Goal: Transaction & Acquisition: Book appointment/travel/reservation

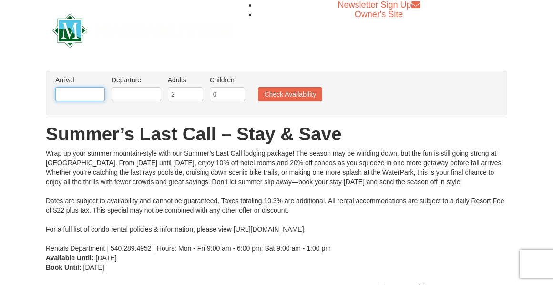
click at [80, 96] on input "text" at bounding box center [80, 94] width 50 height 14
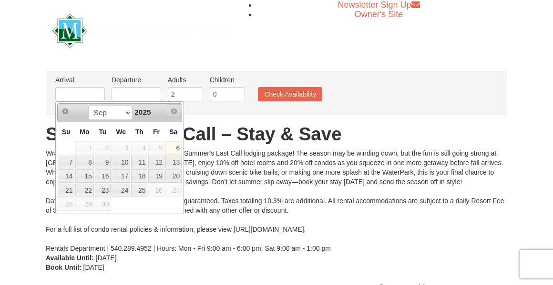
click at [173, 117] on link "Next" at bounding box center [174, 111] width 14 height 14
click at [81, 95] on input "text" at bounding box center [80, 94] width 50 height 14
type input "[DATE]"
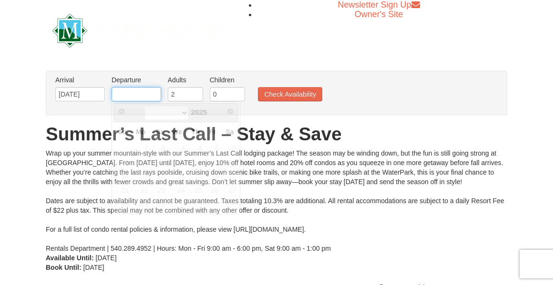
click at [137, 93] on input "text" at bounding box center [136, 94] width 50 height 14
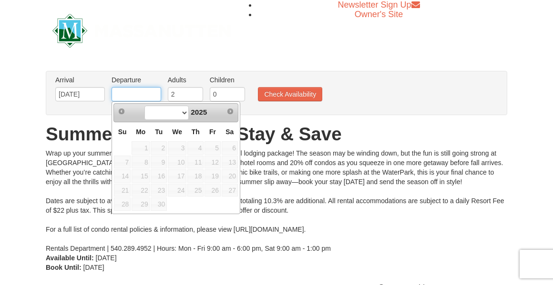
type input "[DATE]"
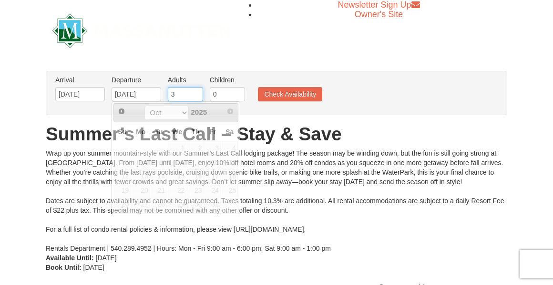
click at [194, 93] on input "3" at bounding box center [185, 94] width 35 height 14
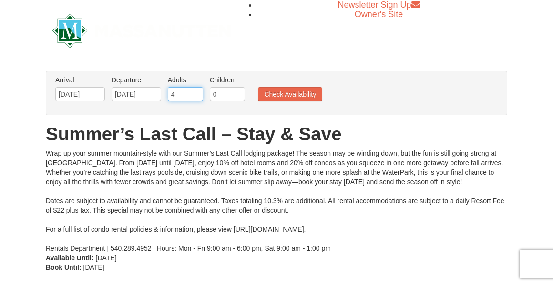
click at [194, 93] on input "4" at bounding box center [185, 94] width 35 height 14
click at [194, 93] on input "5" at bounding box center [185, 94] width 35 height 14
click at [194, 93] on input "6" at bounding box center [185, 94] width 35 height 14
click at [194, 93] on input "7" at bounding box center [185, 94] width 35 height 14
click at [194, 93] on input "8" at bounding box center [185, 94] width 35 height 14
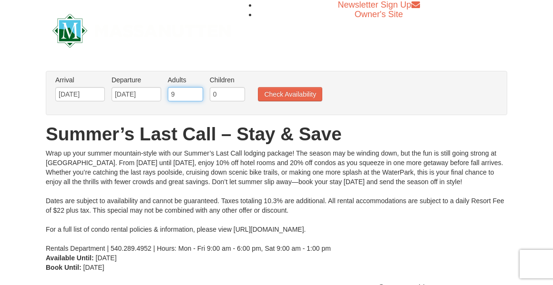
type input "9"
click at [194, 93] on input "9" at bounding box center [185, 94] width 35 height 14
click at [283, 96] on button "Check Availability" at bounding box center [290, 94] width 64 height 14
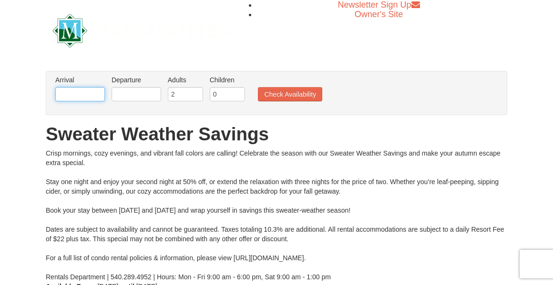
click at [60, 91] on input "text" at bounding box center [80, 94] width 50 height 14
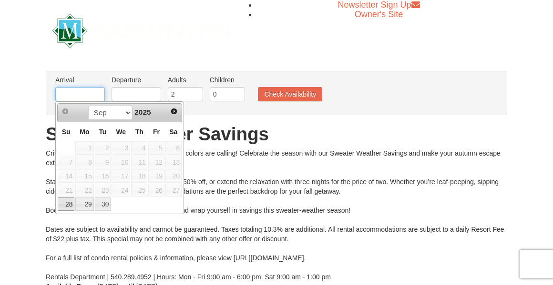
type input "[DATE]"
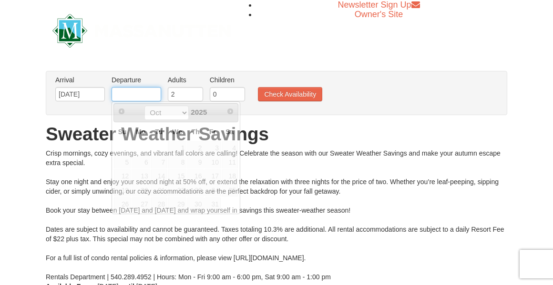
click at [129, 95] on input "text" at bounding box center [136, 94] width 50 height 14
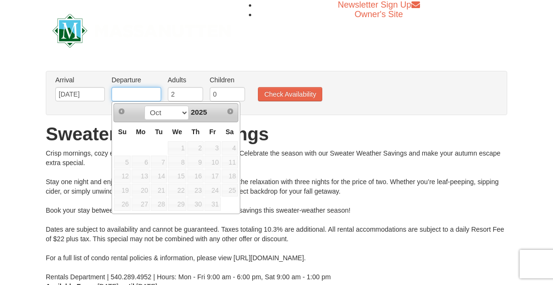
type input "10/26/2025"
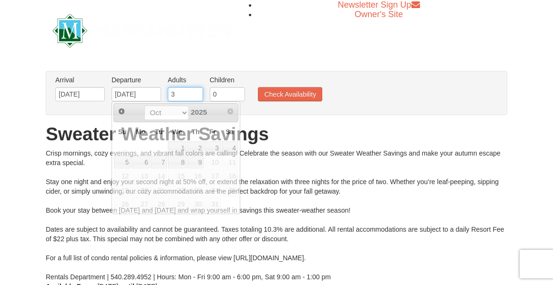
click at [197, 93] on input "3" at bounding box center [185, 94] width 35 height 14
click at [197, 93] on input "4" at bounding box center [185, 94] width 35 height 14
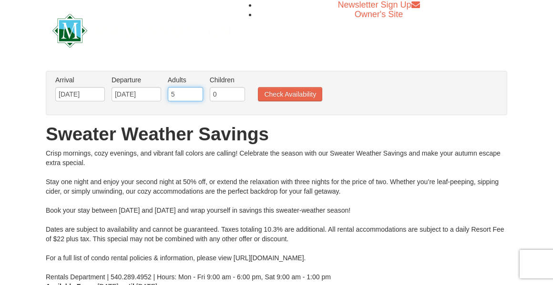
click at [197, 93] on input "5" at bounding box center [185, 94] width 35 height 14
click at [197, 93] on input "6" at bounding box center [185, 94] width 35 height 14
click at [197, 93] on input "7" at bounding box center [185, 94] width 35 height 14
click at [197, 93] on input "8" at bounding box center [185, 94] width 35 height 14
click at [197, 93] on input "9" at bounding box center [185, 94] width 35 height 14
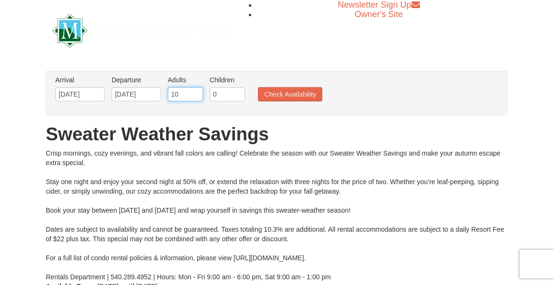
click at [197, 93] on input "10" at bounding box center [185, 94] width 35 height 14
type input "9"
click at [197, 98] on input "9" at bounding box center [185, 94] width 35 height 14
click at [289, 97] on button "Check Availability" at bounding box center [290, 94] width 64 height 14
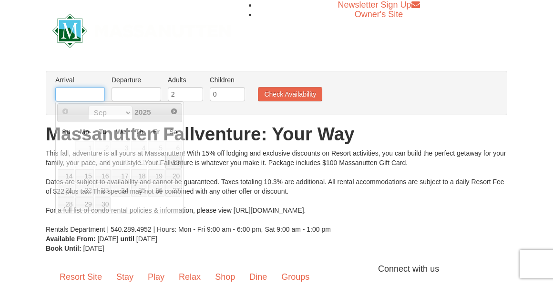
click at [79, 92] on input "text" at bounding box center [80, 94] width 50 height 14
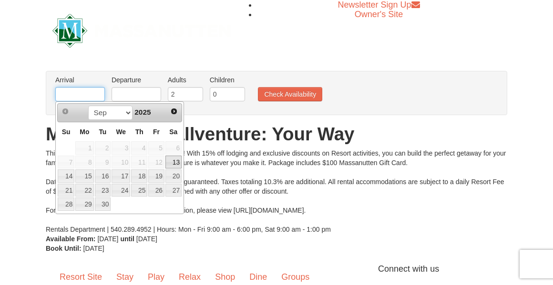
type input "[DATE]"
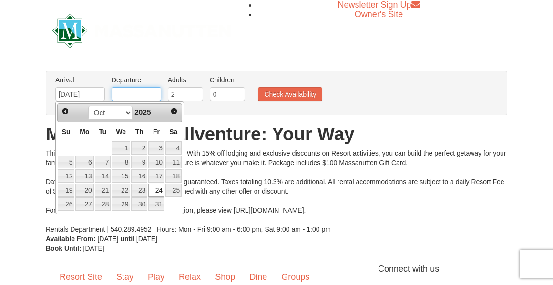
click at [128, 92] on input "text" at bounding box center [136, 94] width 50 height 14
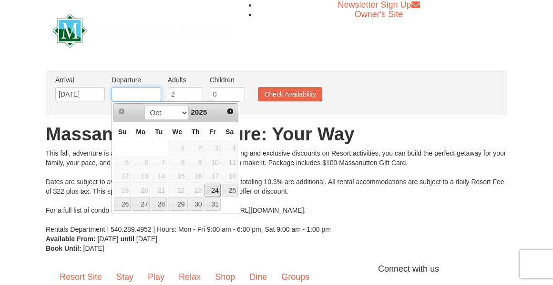
type input "[DATE]"
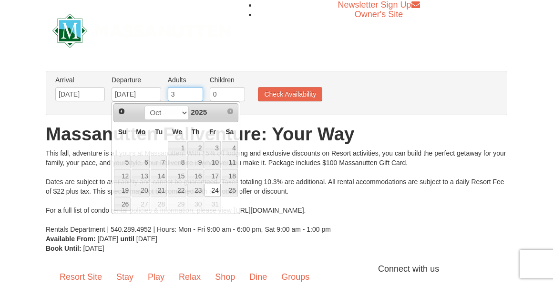
click at [198, 92] on input "3" at bounding box center [185, 94] width 35 height 14
click at [198, 92] on input "4" at bounding box center [185, 94] width 35 height 14
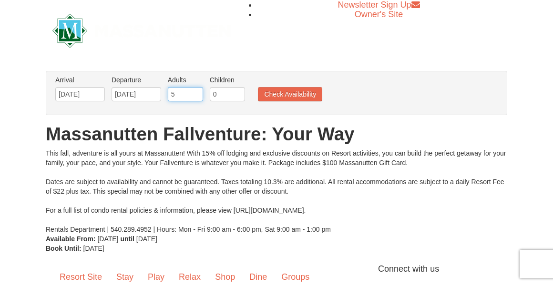
click at [198, 92] on input "5" at bounding box center [185, 94] width 35 height 14
click at [198, 92] on input "6" at bounding box center [185, 94] width 35 height 14
click at [198, 92] on input "7" at bounding box center [185, 94] width 35 height 14
click at [198, 92] on input "8" at bounding box center [185, 94] width 35 height 14
type input "9"
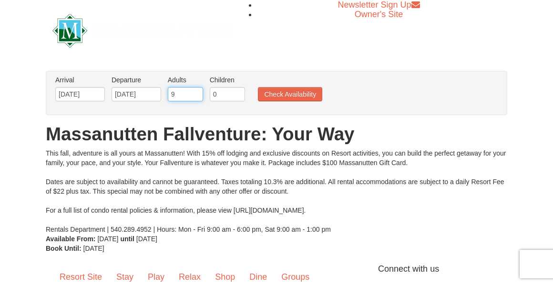
click at [198, 92] on input "9" at bounding box center [185, 94] width 35 height 14
click at [282, 94] on button "Check Availability" at bounding box center [290, 94] width 64 height 14
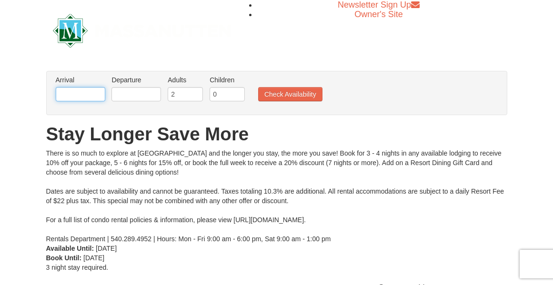
click at [76, 97] on input "text" at bounding box center [81, 94] width 50 height 14
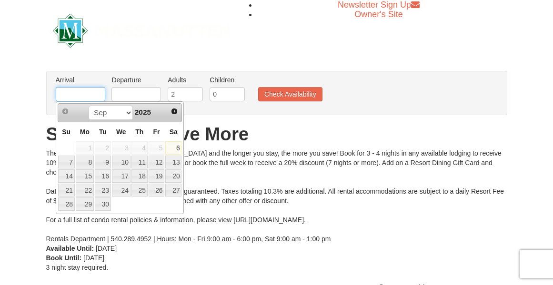
type input "[DATE]"
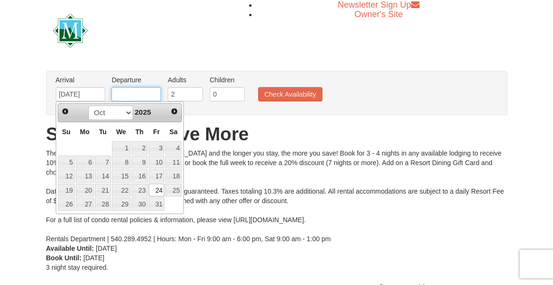
click at [139, 94] on input "text" at bounding box center [136, 94] width 50 height 14
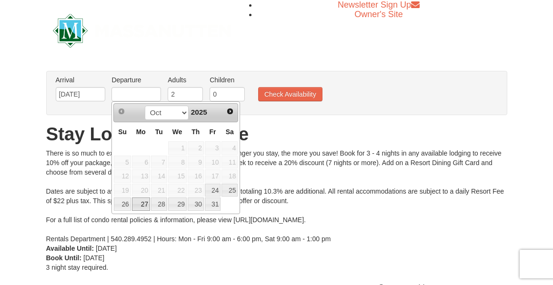
click at [142, 204] on link "27" at bounding box center [141, 204] width 18 height 13
type input "[DATE]"
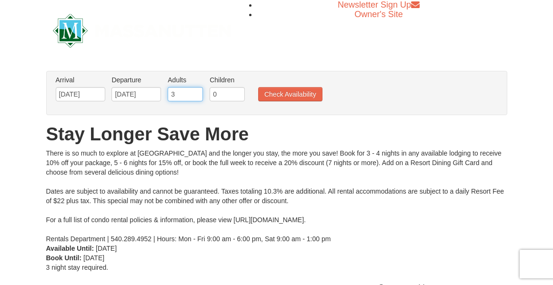
click at [196, 91] on input "3" at bounding box center [185, 94] width 35 height 14
click at [196, 91] on input "4" at bounding box center [185, 94] width 35 height 14
click at [196, 91] on input "5" at bounding box center [185, 94] width 35 height 14
click at [196, 91] on input "6" at bounding box center [185, 94] width 35 height 14
click at [196, 91] on input "7" at bounding box center [185, 94] width 35 height 14
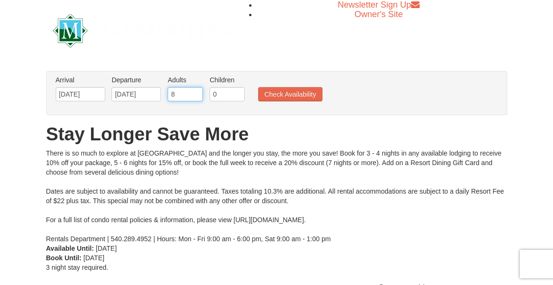
type input "8"
click at [196, 91] on input "8" at bounding box center [185, 94] width 35 height 14
click at [287, 100] on button "Check Availability" at bounding box center [290, 94] width 64 height 14
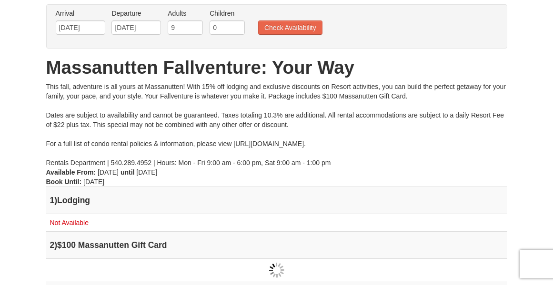
scroll to position [53, 0]
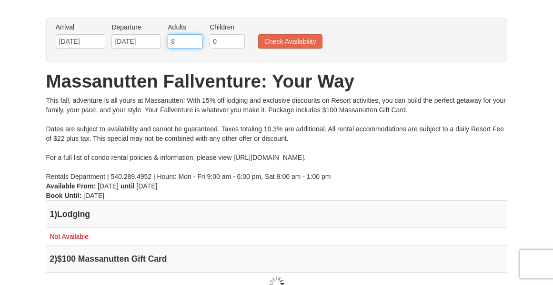
type input "8"
click at [196, 45] on input "8" at bounding box center [185, 41] width 35 height 14
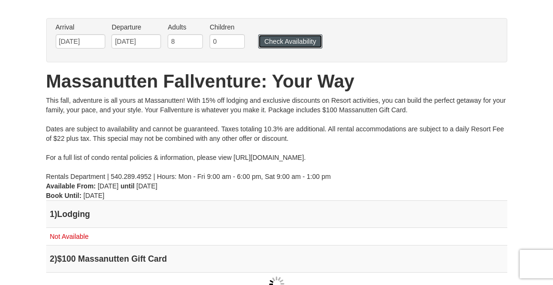
click at [295, 41] on button "Check Availability" at bounding box center [290, 41] width 64 height 14
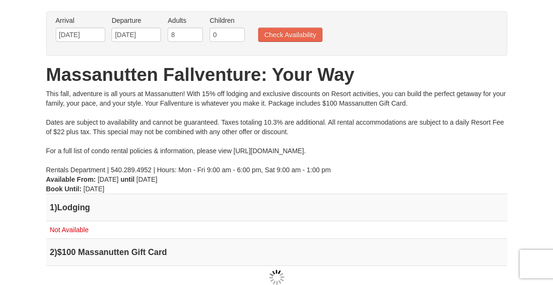
scroll to position [57, 0]
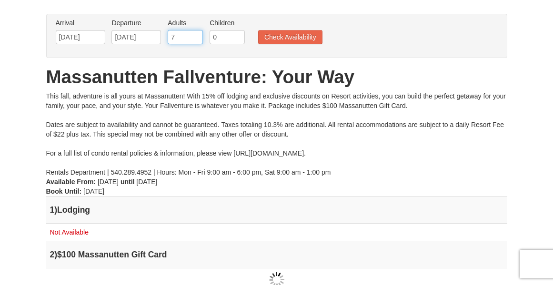
click at [198, 40] on input "7" at bounding box center [185, 37] width 35 height 14
type input "6"
click at [198, 40] on input "6" at bounding box center [185, 37] width 35 height 14
click at [267, 41] on button "Check Availability" at bounding box center [290, 37] width 64 height 14
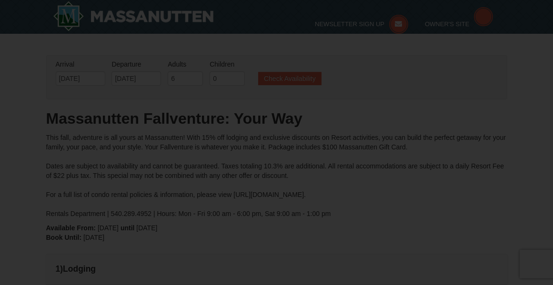
type input "[DATE]"
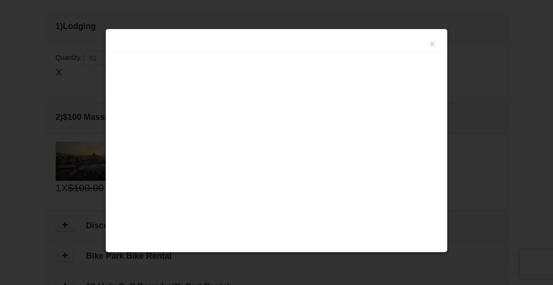
scroll to position [292, 0]
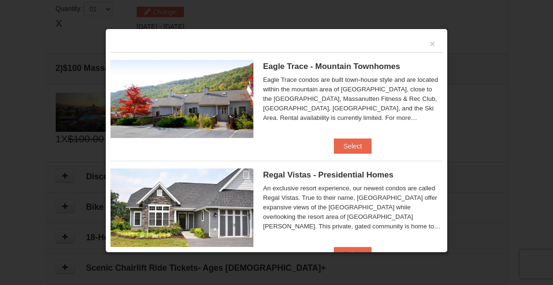
click at [497, 40] on div at bounding box center [276, 142] width 553 height 285
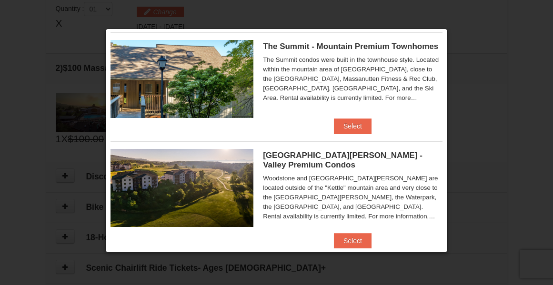
scroll to position [370, 0]
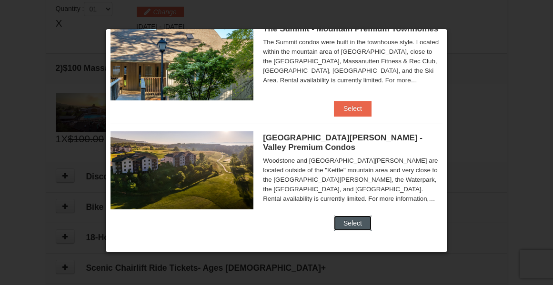
click at [351, 224] on button "Select" at bounding box center [353, 223] width 38 height 15
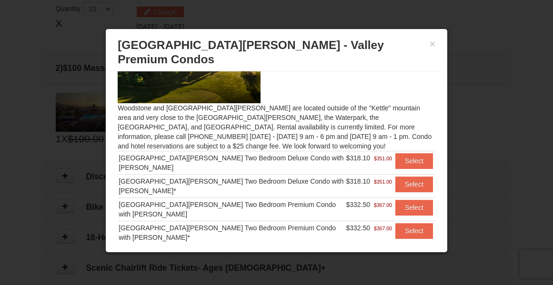
scroll to position [54, 0]
click at [398, 200] on button "Select" at bounding box center [414, 207] width 38 height 15
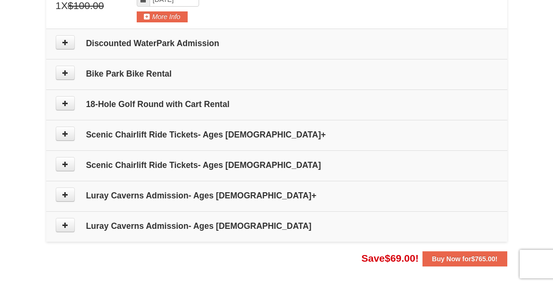
scroll to position [468, 0]
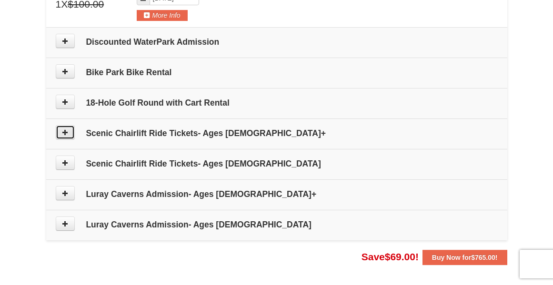
click at [64, 132] on icon at bounding box center [65, 132] width 7 height 7
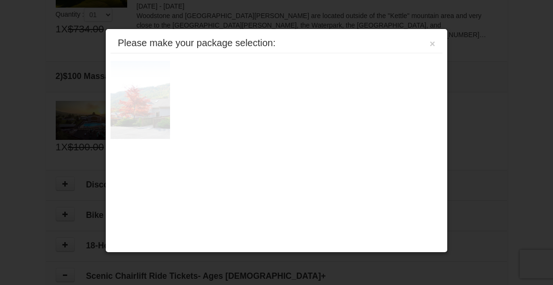
scroll to position [293, 0]
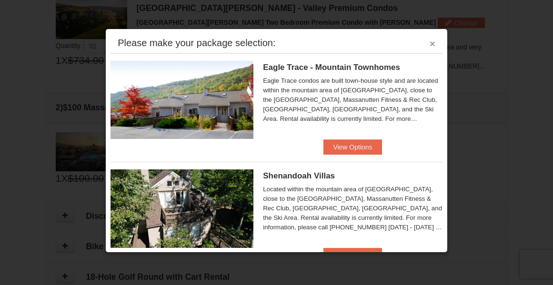
click at [430, 43] on button "×" at bounding box center [433, 44] width 6 height 10
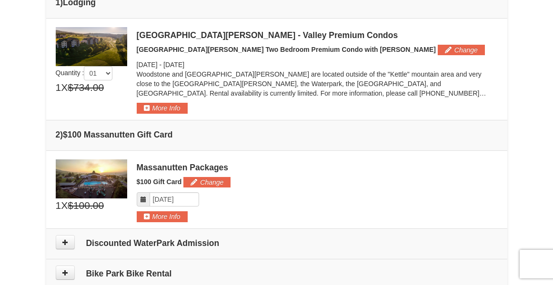
scroll to position [271, 0]
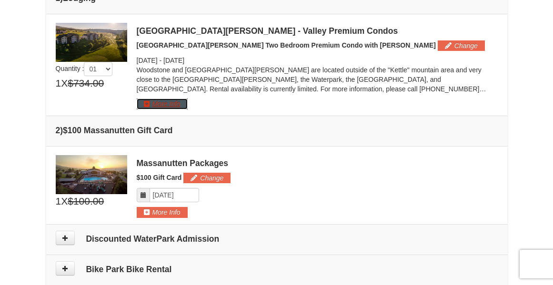
click at [166, 107] on button "More Info" at bounding box center [162, 104] width 51 height 10
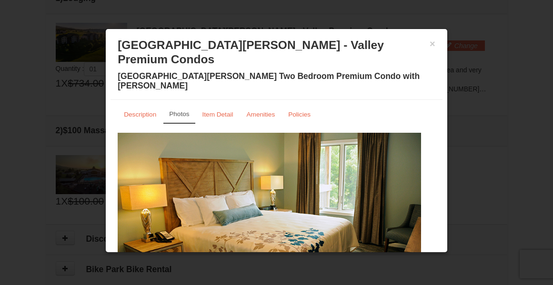
scroll to position [0, 0]
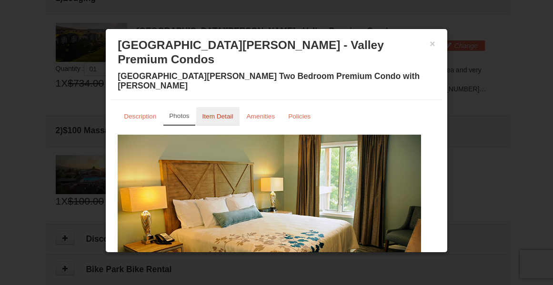
click at [224, 113] on small "Item Detail" at bounding box center [217, 116] width 31 height 7
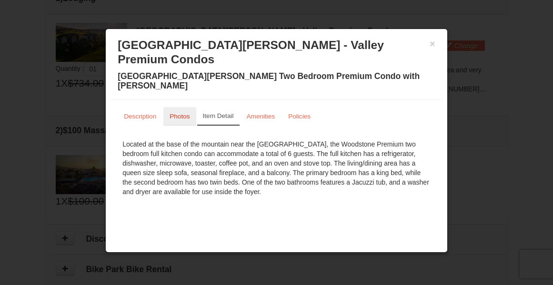
click at [179, 113] on small "Photos" at bounding box center [180, 116] width 20 height 7
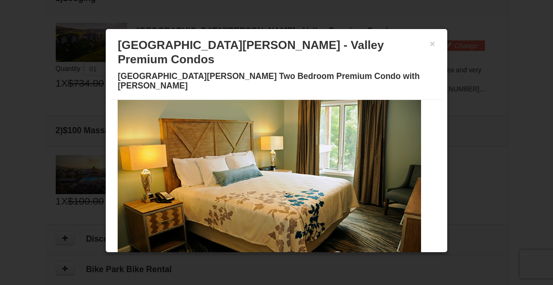
scroll to position [43, 0]
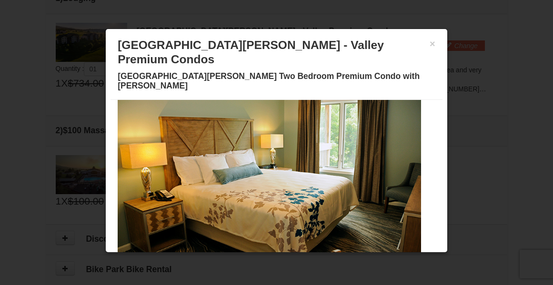
click at [380, 158] on img at bounding box center [269, 174] width 303 height 166
click at [415, 156] on img at bounding box center [269, 174] width 303 height 166
click at [212, 261] on span at bounding box center [214, 263] width 5 height 5
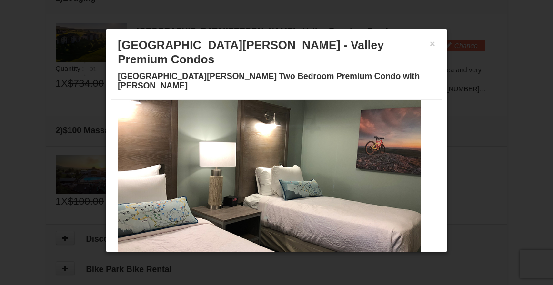
click at [516, 113] on div at bounding box center [276, 142] width 553 height 285
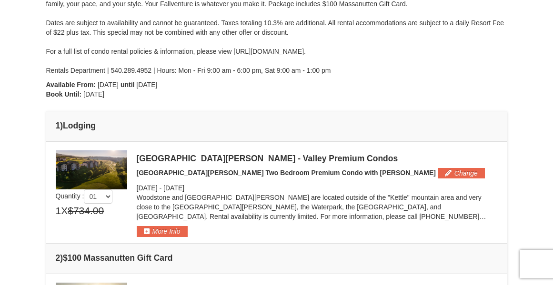
scroll to position [118, 0]
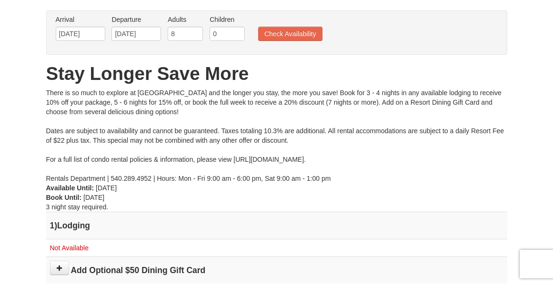
scroll to position [48, 0]
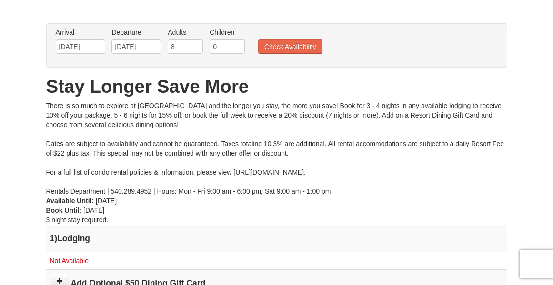
drag, startPoint x: 556, startPoint y: 121, endPoint x: 552, endPoint y: 147, distance: 26.6
click at [552, 147] on html "Browser Not Supported We notice you are using a browser which will not provide …" at bounding box center [276, 196] width 553 height 489
click at [195, 50] on input "7" at bounding box center [185, 47] width 35 height 14
type input "6"
click at [195, 48] on input "6" at bounding box center [185, 47] width 35 height 14
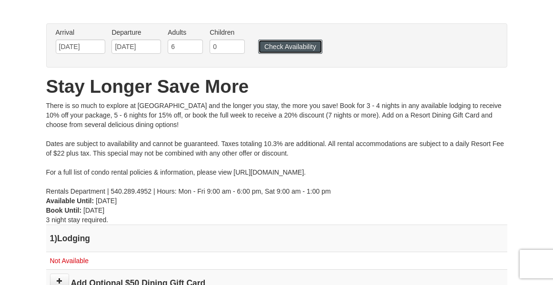
click at [293, 41] on button "Check Availability" at bounding box center [290, 47] width 64 height 14
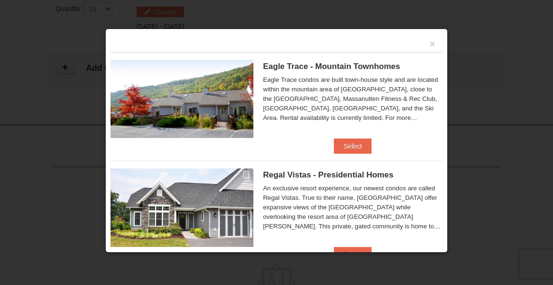
scroll to position [310, 0]
drag, startPoint x: 335, startPoint y: 176, endPoint x: 484, endPoint y: 192, distance: 149.1
click at [484, 192] on div at bounding box center [276, 142] width 553 height 285
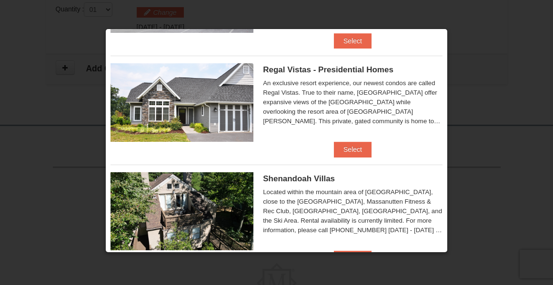
scroll to position [108, 0]
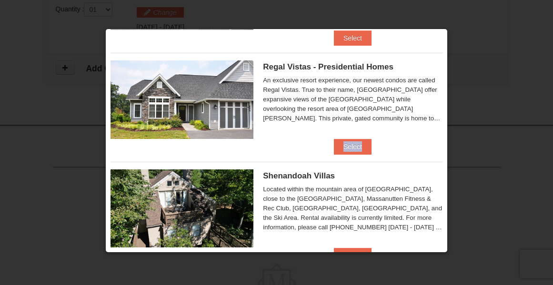
drag, startPoint x: 447, startPoint y: 135, endPoint x: 445, endPoint y: 142, distance: 6.8
click at [445, 142] on div "× [GEOGRAPHIC_DATA] - [GEOGRAPHIC_DATA] Eagle Trace One Bedroom Townhouse with …" at bounding box center [276, 141] width 343 height 224
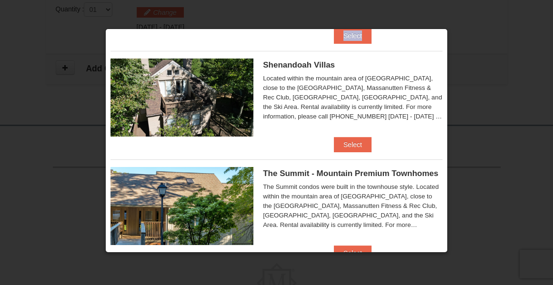
scroll to position [224, 0]
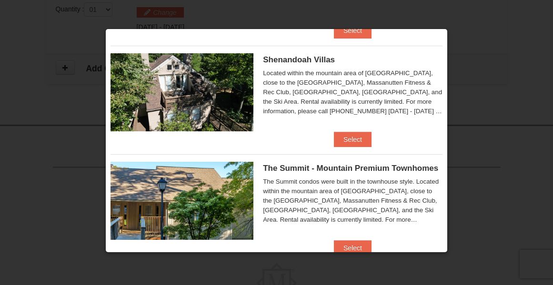
click at [441, 182] on div "× [GEOGRAPHIC_DATA] - [GEOGRAPHIC_DATA] Eagle Trace One Bedroom Townhouse with …" at bounding box center [276, 141] width 343 height 224
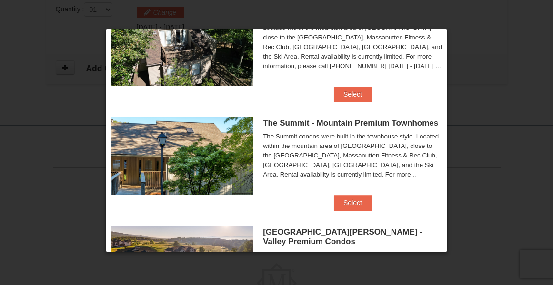
scroll to position [268, 0]
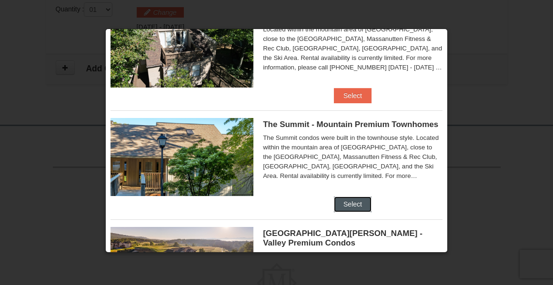
click at [349, 209] on button "Select" at bounding box center [353, 204] width 38 height 15
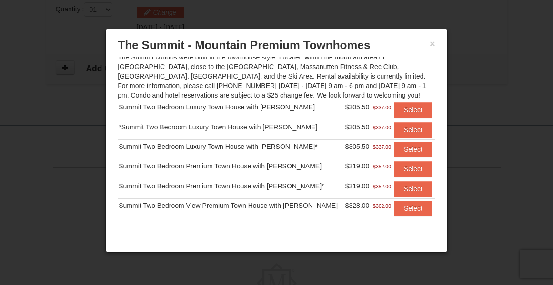
scroll to position [85, 0]
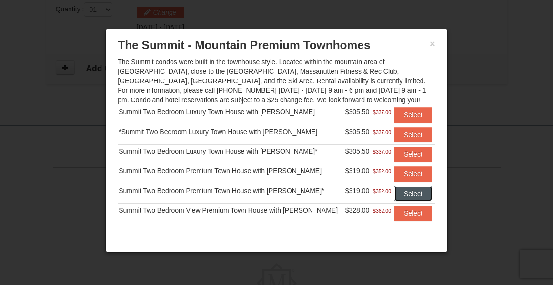
click at [394, 195] on button "Select" at bounding box center [413, 193] width 38 height 15
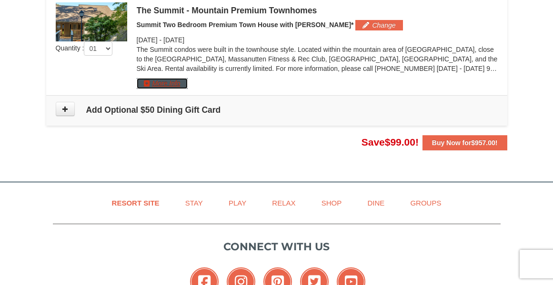
click at [180, 81] on button "More Info" at bounding box center [162, 83] width 51 height 10
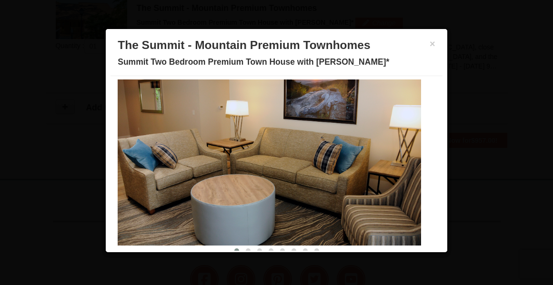
scroll to position [43, 0]
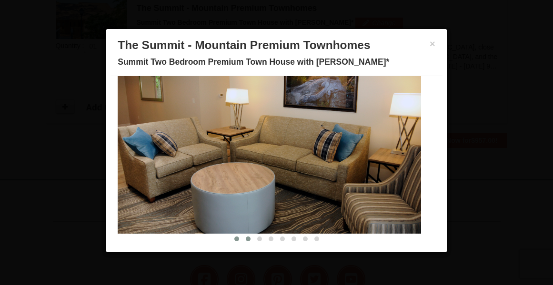
click at [246, 239] on span at bounding box center [248, 239] width 5 height 5
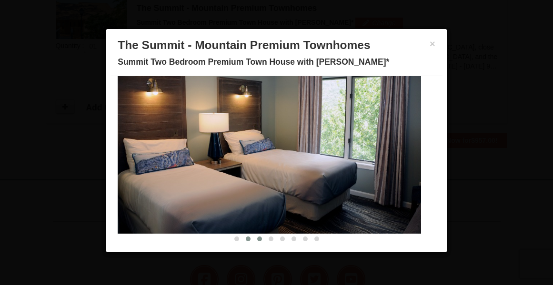
click at [257, 239] on span at bounding box center [259, 239] width 5 height 5
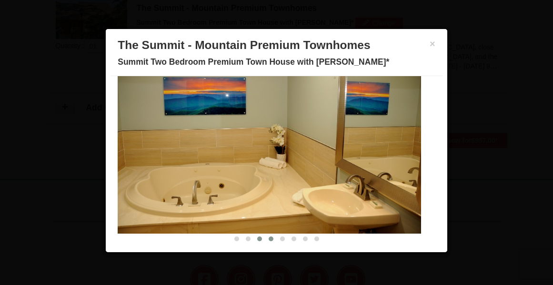
click at [269, 241] on span at bounding box center [271, 239] width 5 height 5
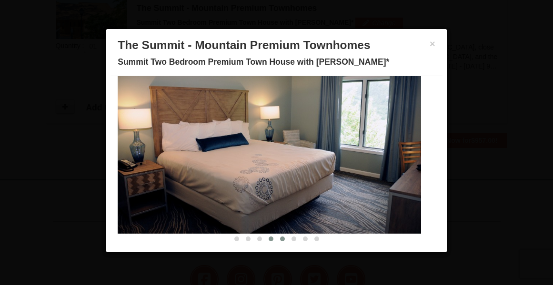
click at [280, 241] on span at bounding box center [282, 239] width 5 height 5
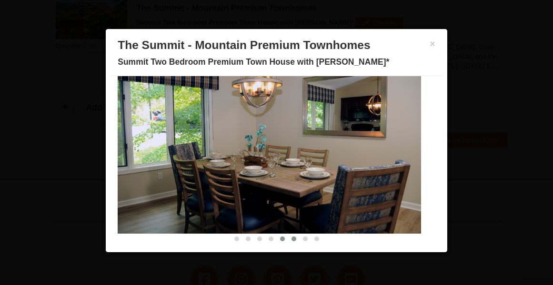
click at [292, 241] on span at bounding box center [294, 239] width 5 height 5
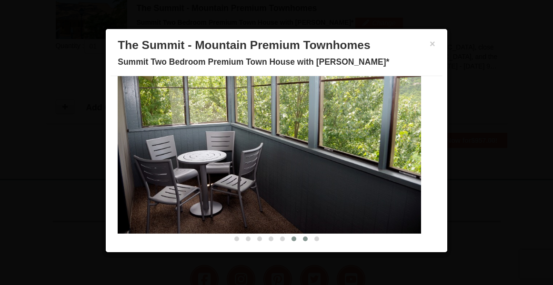
click at [303, 240] on span at bounding box center [305, 239] width 5 height 5
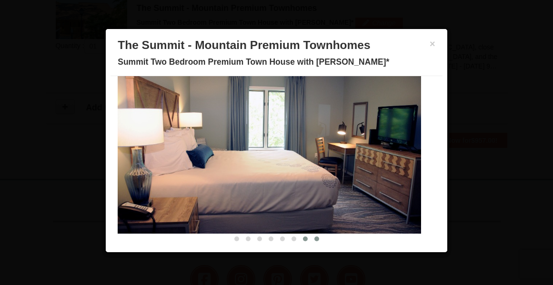
click at [314, 239] on span at bounding box center [316, 239] width 5 height 5
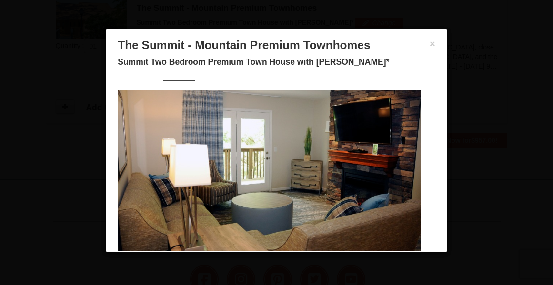
scroll to position [0, 0]
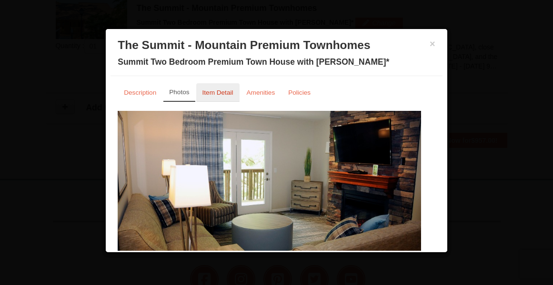
click at [212, 90] on small "Item Detail" at bounding box center [217, 92] width 31 height 7
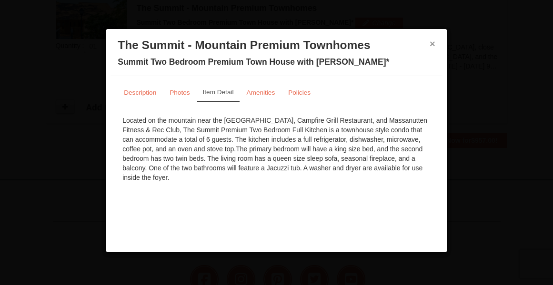
click at [432, 44] on button "×" at bounding box center [433, 44] width 6 height 10
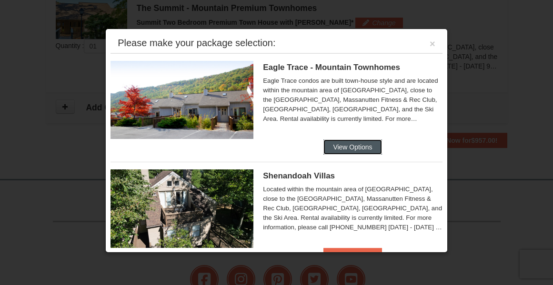
click at [354, 143] on button "View Options" at bounding box center [353, 147] width 58 height 15
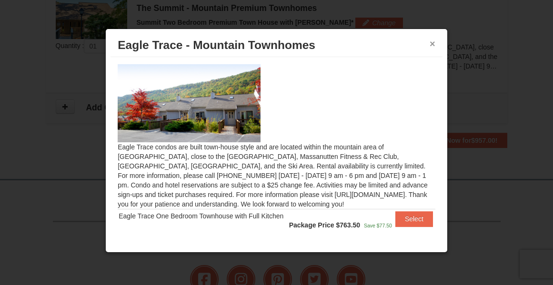
click at [432, 44] on button "×" at bounding box center [433, 44] width 6 height 10
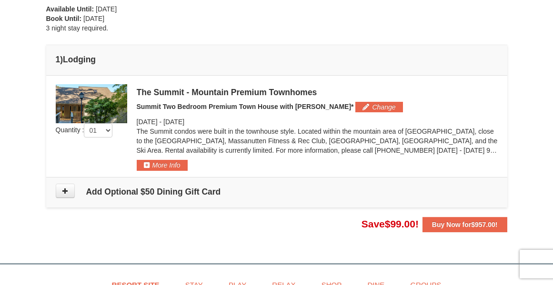
scroll to position [224, 0]
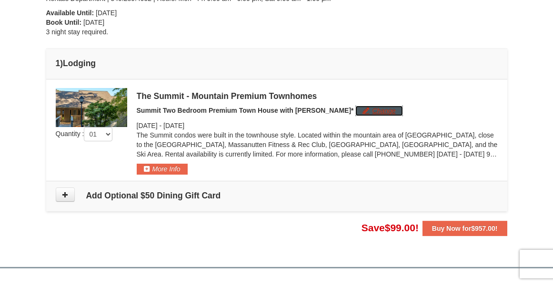
click at [355, 108] on button "Change" at bounding box center [378, 111] width 47 height 10
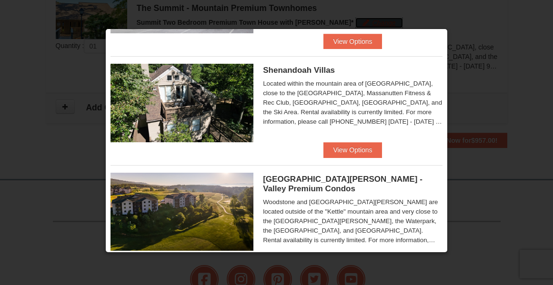
scroll to position [112, 0]
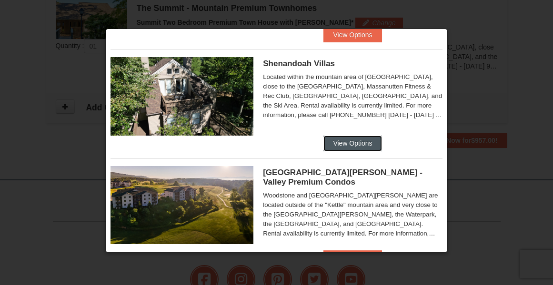
click at [357, 144] on button "View Options" at bounding box center [353, 143] width 58 height 15
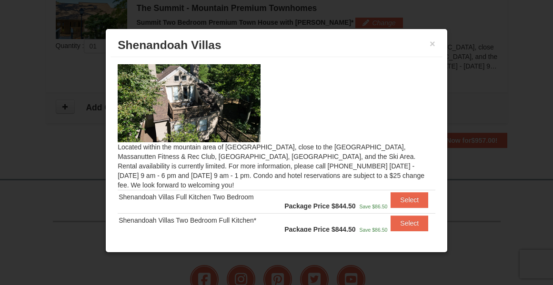
drag, startPoint x: 435, startPoint y: 140, endPoint x: 439, endPoint y: 179, distance: 38.8
click at [439, 179] on div "Located within the mountain area of [GEOGRAPHIC_DATA], close to the [GEOGRAPHIC…" at bounding box center [277, 144] width 332 height 175
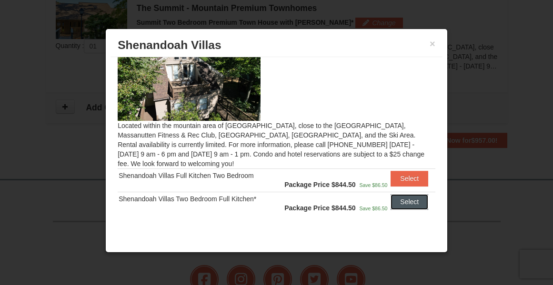
click at [413, 203] on button "Select" at bounding box center [410, 201] width 38 height 15
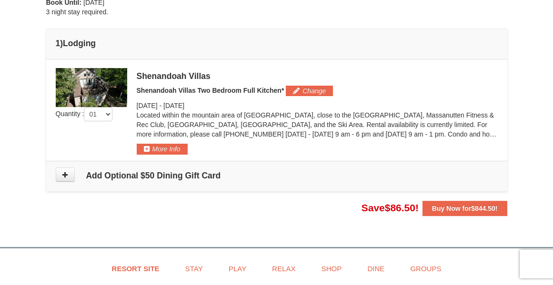
scroll to position [228, 0]
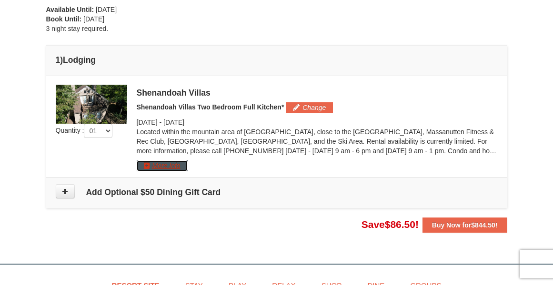
click at [160, 166] on button "More Info" at bounding box center [162, 166] width 51 height 10
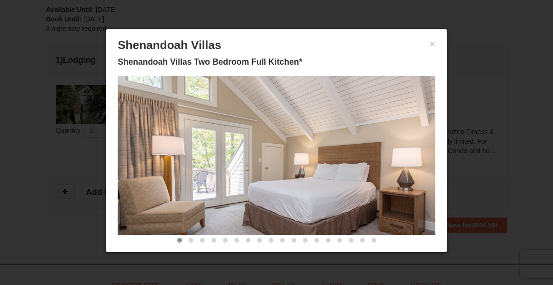
scroll to position [51, 0]
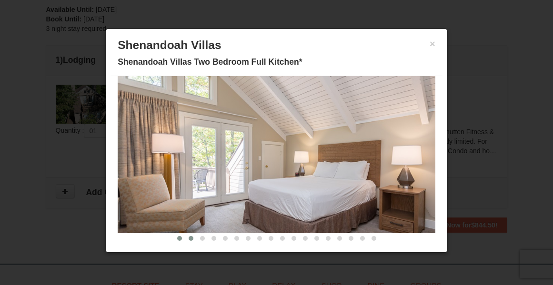
click at [189, 241] on span at bounding box center [191, 238] width 5 height 5
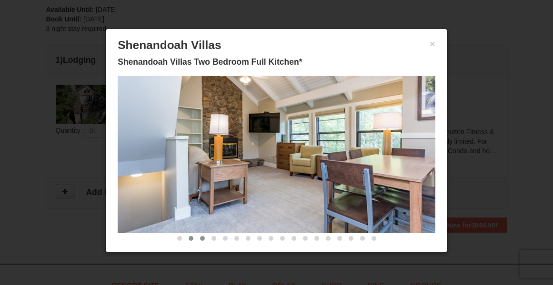
click at [200, 240] on span at bounding box center [202, 238] width 5 height 5
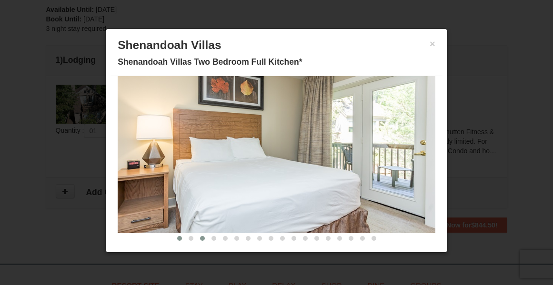
click at [177, 239] on span at bounding box center [179, 238] width 5 height 5
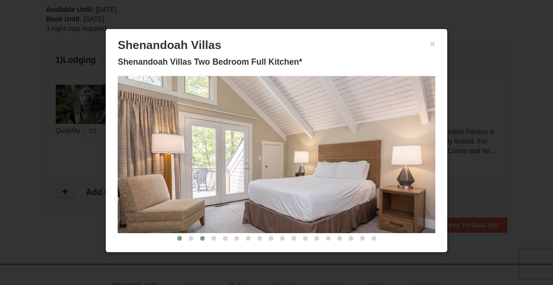
click at [200, 241] on span at bounding box center [202, 238] width 5 height 5
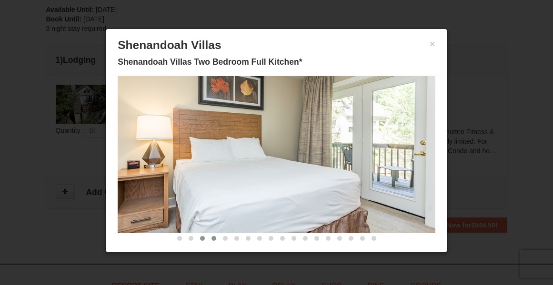
click at [212, 241] on span at bounding box center [214, 238] width 5 height 5
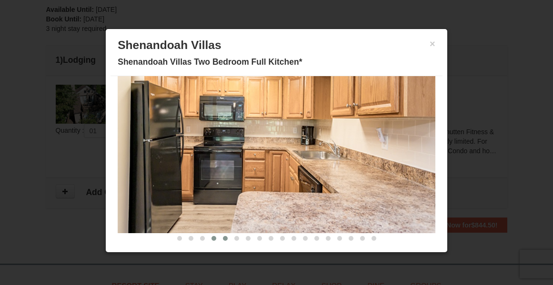
click at [223, 241] on span at bounding box center [225, 238] width 5 height 5
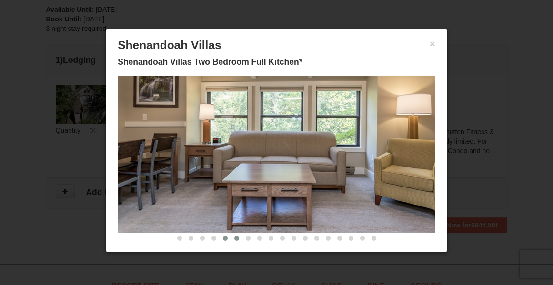
click at [234, 241] on span at bounding box center [236, 238] width 5 height 5
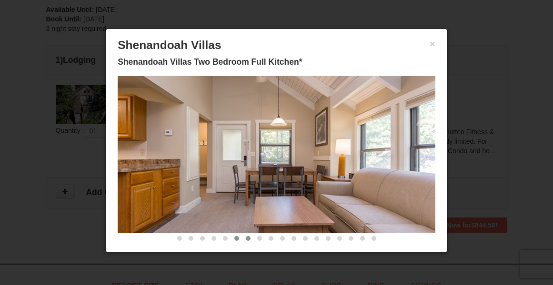
click at [246, 241] on span at bounding box center [248, 238] width 5 height 5
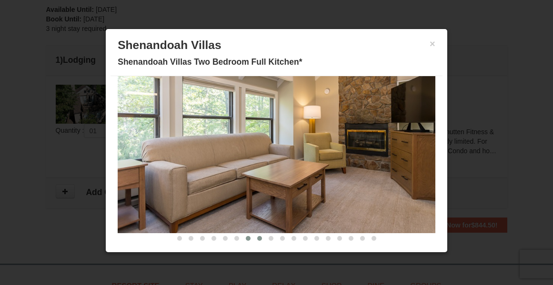
click at [257, 241] on span at bounding box center [259, 238] width 5 height 5
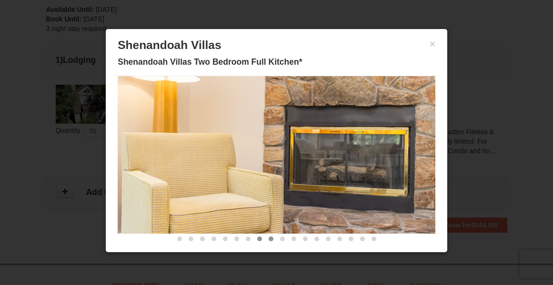
click at [269, 240] on span at bounding box center [271, 239] width 5 height 5
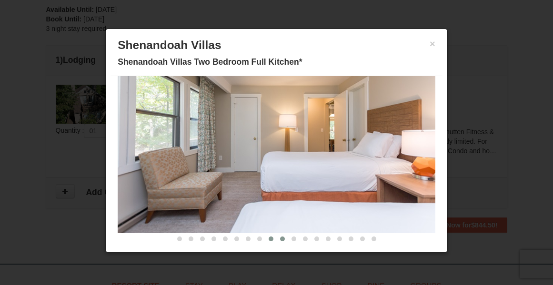
click at [280, 239] on span at bounding box center [282, 239] width 5 height 5
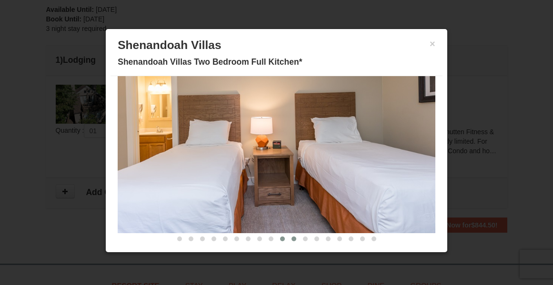
click at [292, 239] on span at bounding box center [294, 239] width 5 height 5
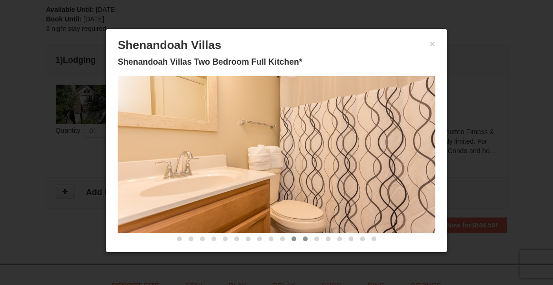
click at [303, 239] on span at bounding box center [305, 239] width 5 height 5
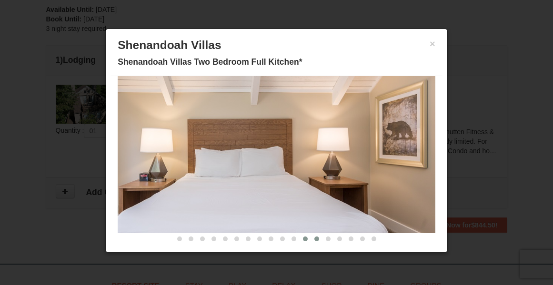
click at [311, 239] on button at bounding box center [316, 239] width 11 height 10
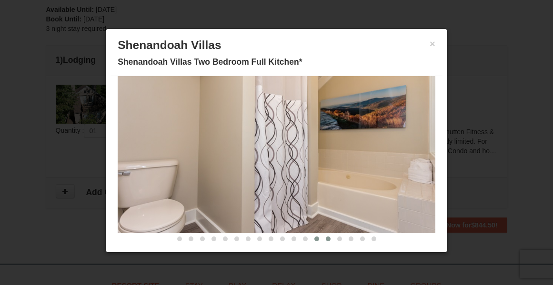
click at [326, 239] on span at bounding box center [328, 239] width 5 height 5
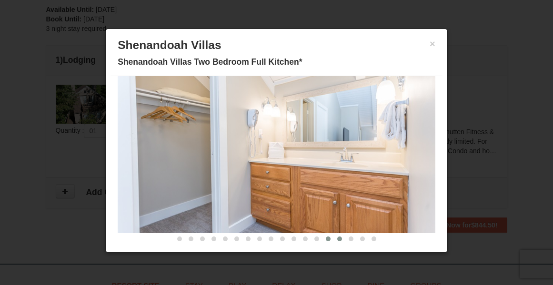
click at [337, 239] on span at bounding box center [339, 239] width 5 height 5
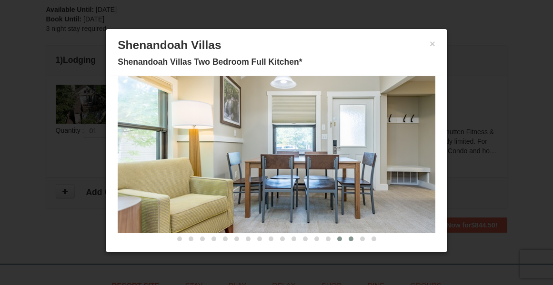
click at [349, 239] on span at bounding box center [351, 239] width 5 height 5
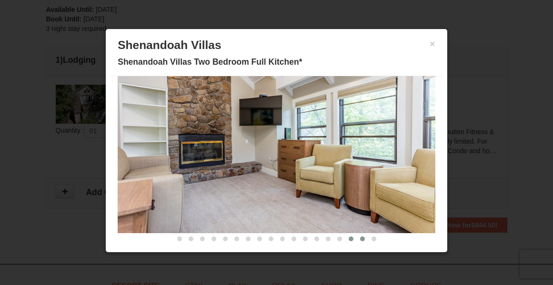
click at [360, 239] on span at bounding box center [362, 239] width 5 height 5
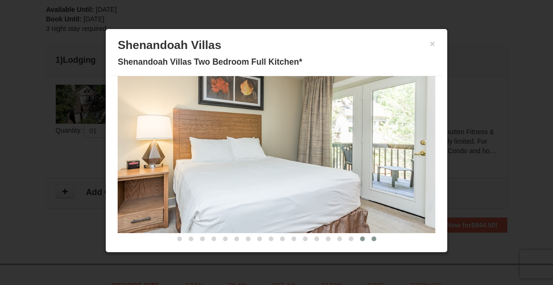
click at [372, 239] on span at bounding box center [374, 239] width 5 height 5
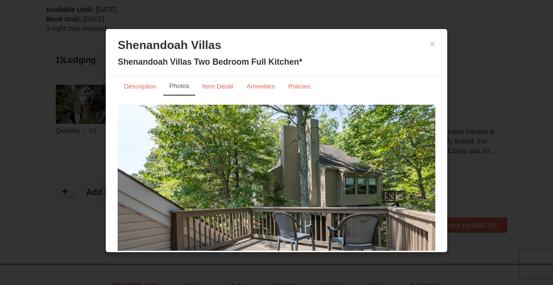
scroll to position [0, 0]
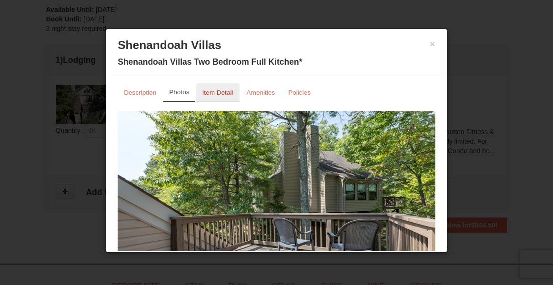
click at [213, 95] on small "Item Detail" at bounding box center [217, 92] width 31 height 7
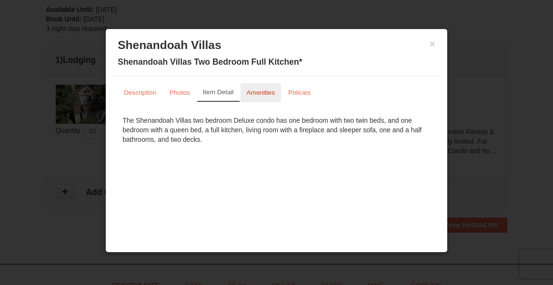
click at [265, 89] on small "Amenities" at bounding box center [261, 92] width 29 height 7
